Goal: Information Seeking & Learning: Understand process/instructions

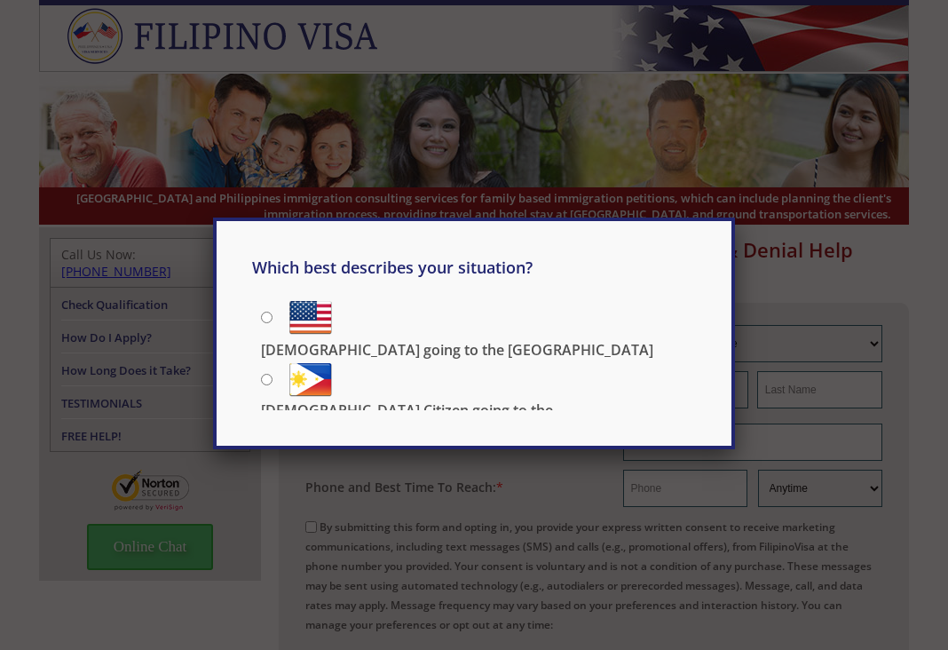
click at [766, 268] on div "Which best describes your situation? Filipino going to the US US Citizen going …" at bounding box center [474, 325] width 948 height 650
click at [743, 462] on div "Which best describes your situation? Filipino going to the US US Citizen going …" at bounding box center [474, 325] width 948 height 650
click at [258, 316] on div "Which best describes your situation? Filipino going to the US US Citizen going …" at bounding box center [474, 342] width 444 height 171
click at [267, 318] on input "[DEMOGRAPHIC_DATA] going to the [GEOGRAPHIC_DATA]" at bounding box center [267, 318] width 12 height 12
radio input "true"
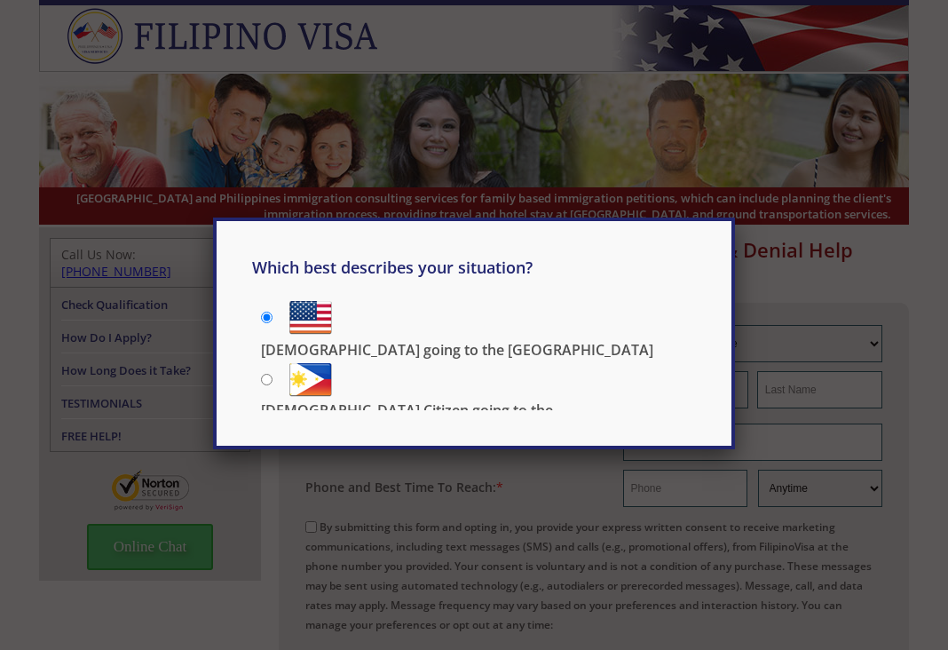
click at [599, 489] on div "Which best describes your situation? Filipino going to the US US Citizen going …" at bounding box center [474, 325] width 948 height 650
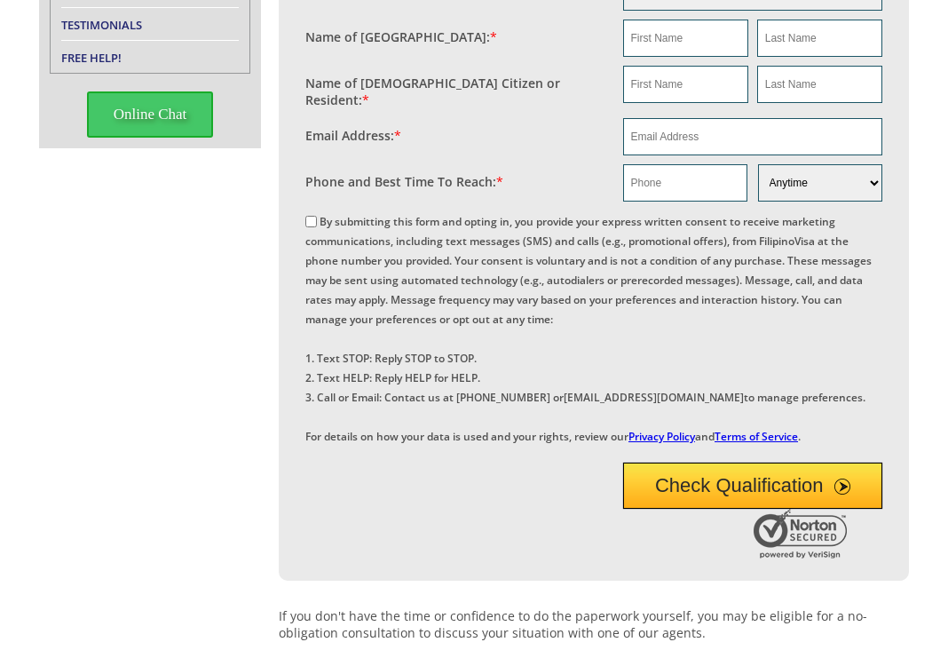
scroll to position [201, 0]
